Goal: Task Accomplishment & Management: Use online tool/utility

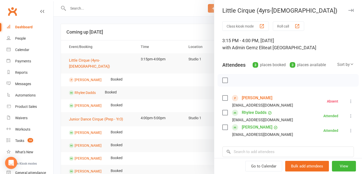
scroll to position [42, 0]
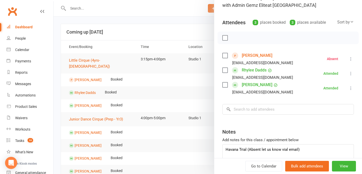
click at [183, 29] on div at bounding box center [208, 87] width 309 height 174
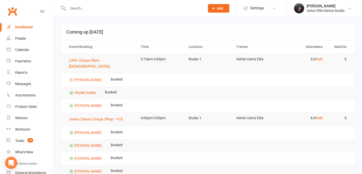
click at [222, 6] on span "Add" at bounding box center [220, 8] width 6 height 4
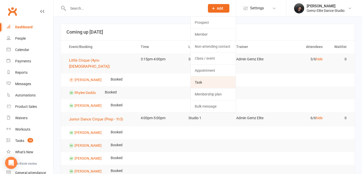
click at [220, 84] on link "Task" at bounding box center [213, 83] width 45 height 12
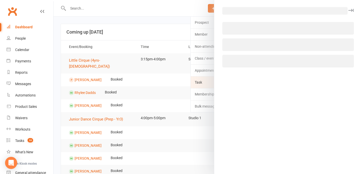
select select "52032"
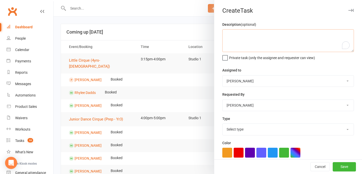
click at [249, 49] on textarea "To enrich screen reader interactions, please activate Accessibility in Grammarl…" at bounding box center [288, 40] width 132 height 23
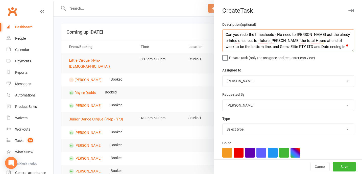
click at [312, 48] on textarea "Can you redo the timesheets - No need to [PERSON_NAME] out the alredy printed o…" at bounding box center [288, 40] width 132 height 23
click at [321, 47] on textarea "Can you redo the timesheets - No need to [PERSON_NAME] out the alredy printed o…" at bounding box center [288, 40] width 132 height 23
click at [332, 46] on textarea "Can you redo the timesheets - No need to [PERSON_NAME] out the alredy printed o…" at bounding box center [288, 40] width 132 height 23
click at [319, 49] on textarea "Can you redo the timesheets - No need to [PERSON_NAME] out the alredy printed o…" at bounding box center [288, 40] width 132 height 23
click at [330, 48] on textarea "Can you redo the timesheets - No need to [PERSON_NAME] out the alredy printed o…" at bounding box center [288, 40] width 132 height 23
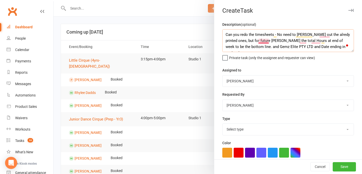
click at [265, 42] on textarea "Can you redo the timesheets - No need to [PERSON_NAME] out the alredy printed o…" at bounding box center [288, 40] width 132 height 23
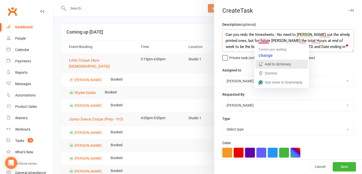
click at [266, 60] on div "Add to dictionary" at bounding box center [277, 64] width 27 height 8
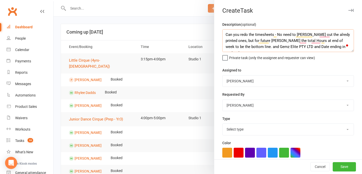
click at [268, 43] on textarea "Can you redo the timesheets - No need to [PERSON_NAME] out the alredy printed o…" at bounding box center [288, 40] width 132 height 23
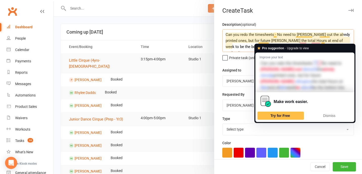
click at [334, 120] on div "Make work easier. Try for Free Dismiss" at bounding box center [304, 107] width 99 height 30
click at [328, 114] on span "Dismiss" at bounding box center [329, 116] width 12 height 4
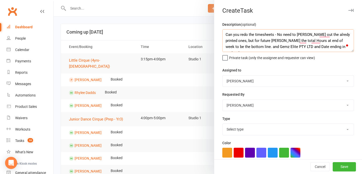
click at [262, 41] on textarea "Can you redo the timesheets - No need to [PERSON_NAME] out the alredy printed o…" at bounding box center [288, 40] width 132 height 23
click at [301, 42] on textarea "Can you redo the timesheets - No need to [PERSON_NAME] out the already printed …" at bounding box center [288, 40] width 132 height 23
type textarea "Can you redo the timesheets - No need to [PERSON_NAME] out the already printed …"
click at [279, 81] on select "[PERSON_NAME] [PERSON_NAME] Admin Gemz Elite" at bounding box center [288, 81] width 131 height 11
select select "45954"
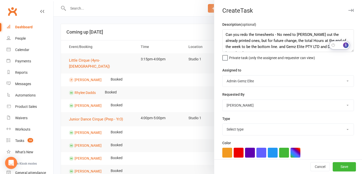
click at [276, 128] on select "Select type Booking E-mail Enrolment First class Insta Make-up Measurements Mee…" at bounding box center [288, 129] width 131 height 11
select select "32449"
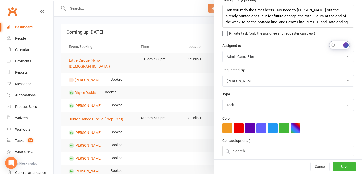
scroll to position [77, 0]
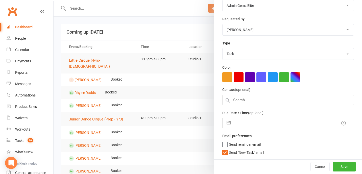
click at [225, 154] on label "Send "New Task" email" at bounding box center [243, 151] width 42 height 5
click at [225, 149] on input "Send "New Task" email" at bounding box center [243, 149] width 42 height 0
click at [225, 128] on div "Navigate forward to interact with the calendar and select a date. Press the que…" at bounding box center [256, 123] width 68 height 11
click at [230, 126] on button "button" at bounding box center [228, 123] width 9 height 10
select select "6"
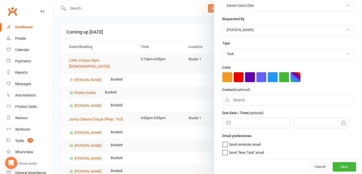
select select "2025"
select select "7"
select select "2025"
select select "8"
select select "2025"
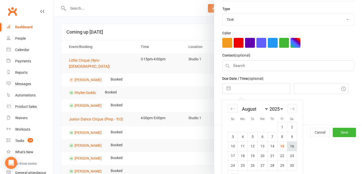
click at [290, 146] on td "16" at bounding box center [292, 147] width 10 height 10
type input "[DATE]"
type input "7:30pm"
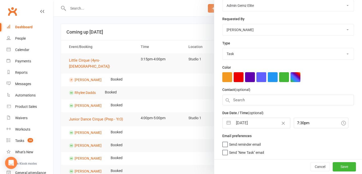
scroll to position [0, 0]
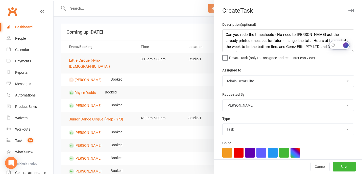
click at [337, 161] on div "Cancel Save" at bounding box center [288, 167] width 148 height 14
click at [337, 167] on button "Save" at bounding box center [344, 166] width 23 height 9
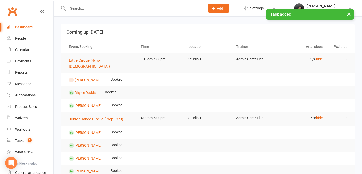
click at [25, 32] on link "Dashboard" at bounding box center [30, 26] width 47 height 11
